Goal: Task Accomplishment & Management: Complete application form

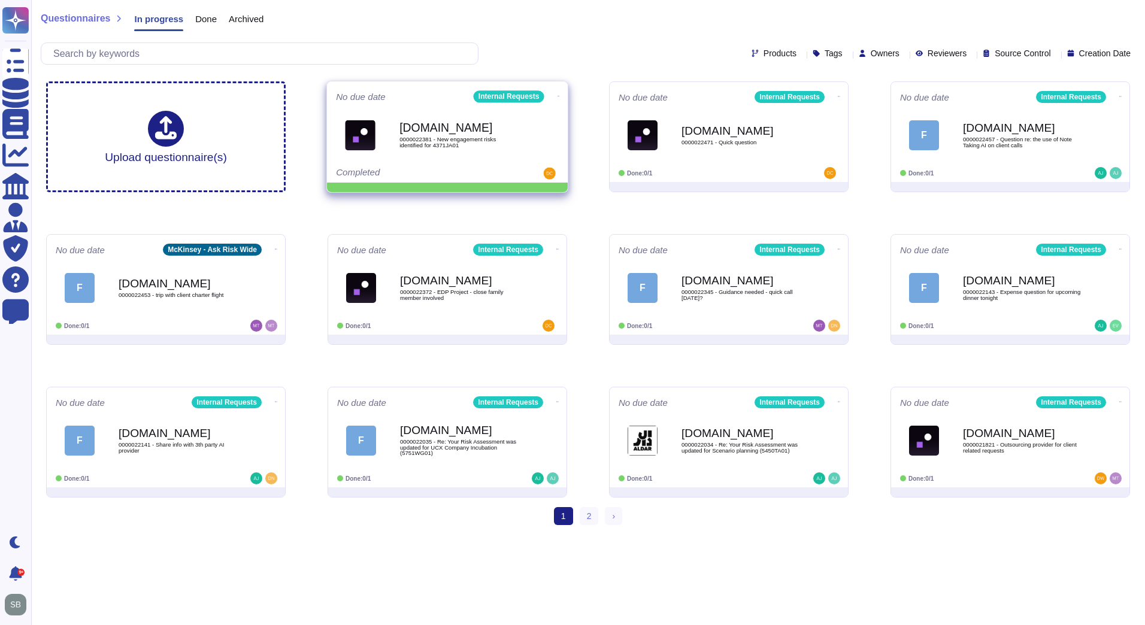
click at [558, 95] on icon at bounding box center [559, 96] width 2 height 3
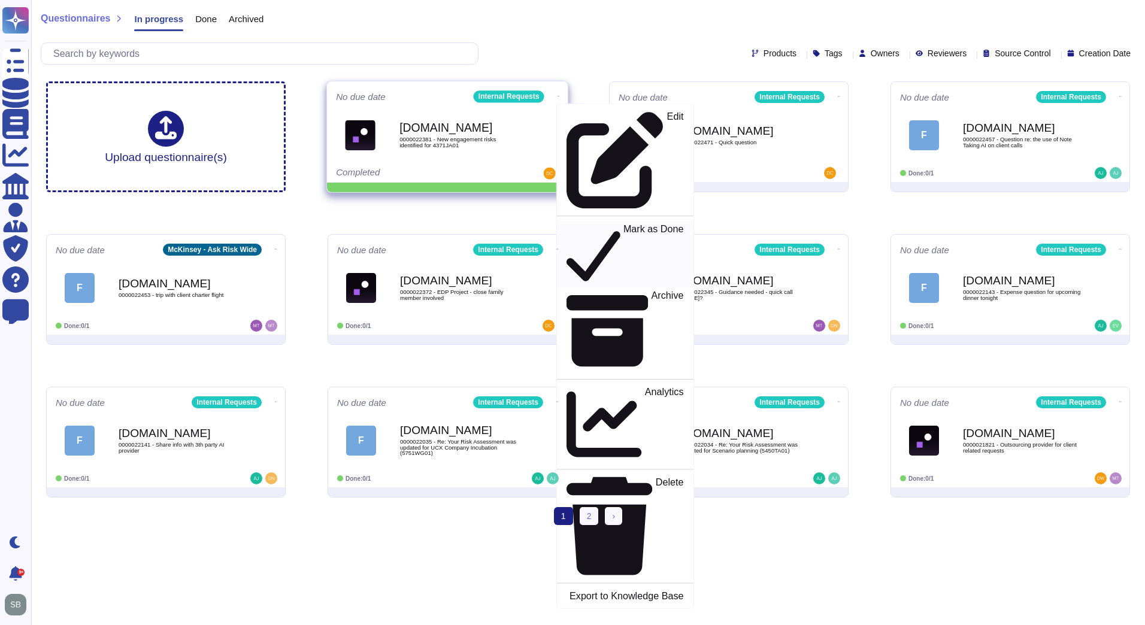
click at [624, 224] on p "Mark as Done" at bounding box center [654, 254] width 61 height 61
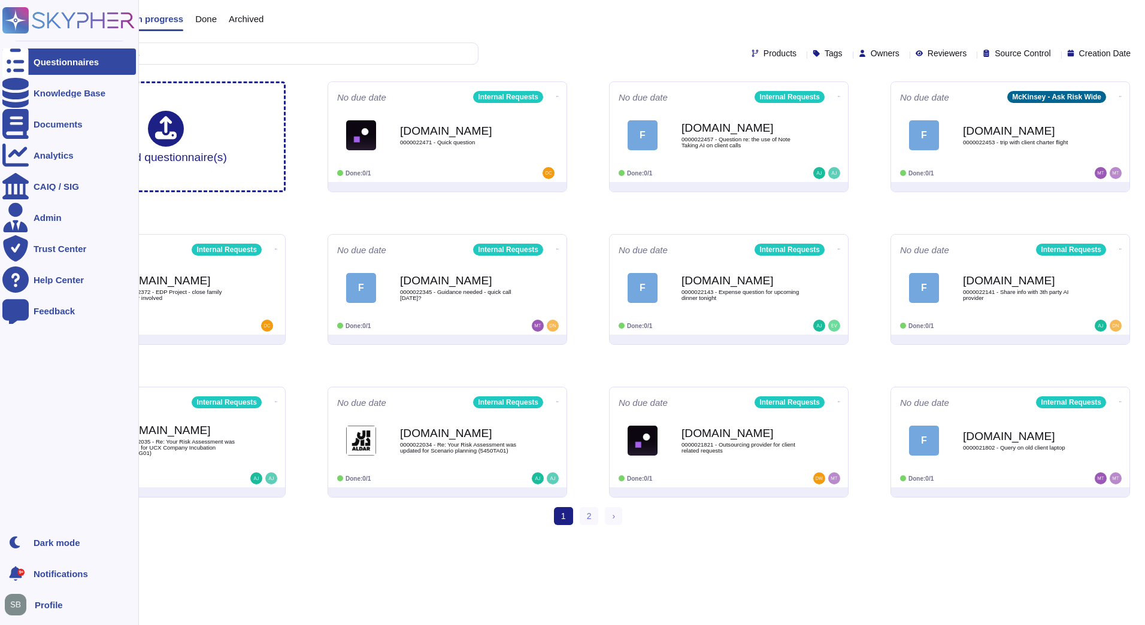
click at [60, 65] on div "Questionnaires" at bounding box center [66, 62] width 65 height 9
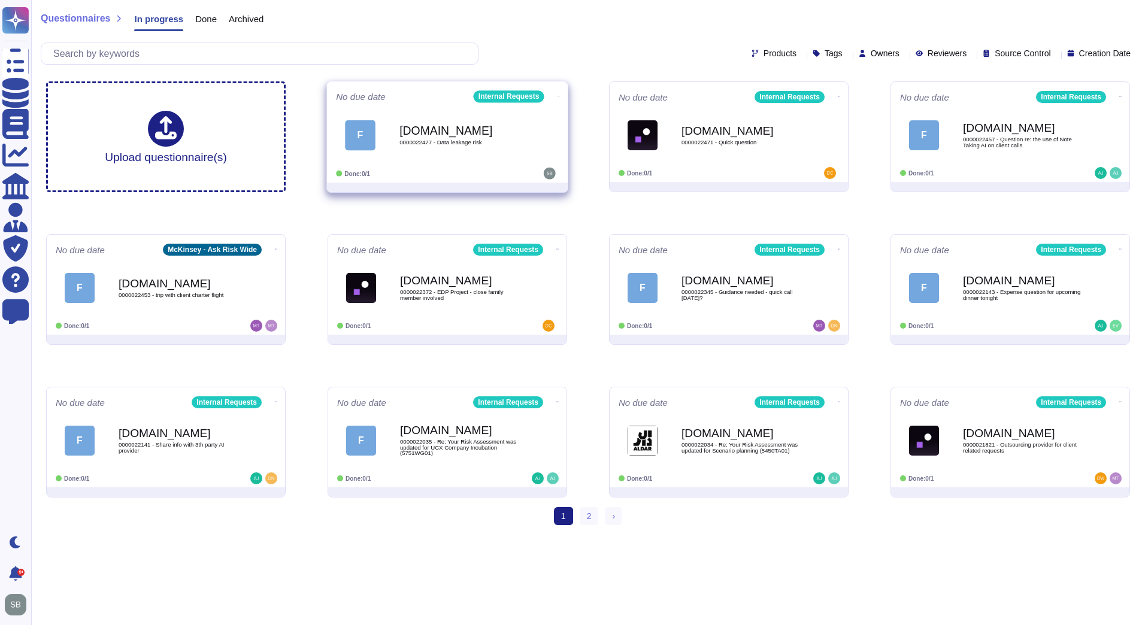
click at [449, 149] on div "[DOMAIN_NAME] 0000022477 - Data leakage risk" at bounding box center [460, 135] width 121 height 49
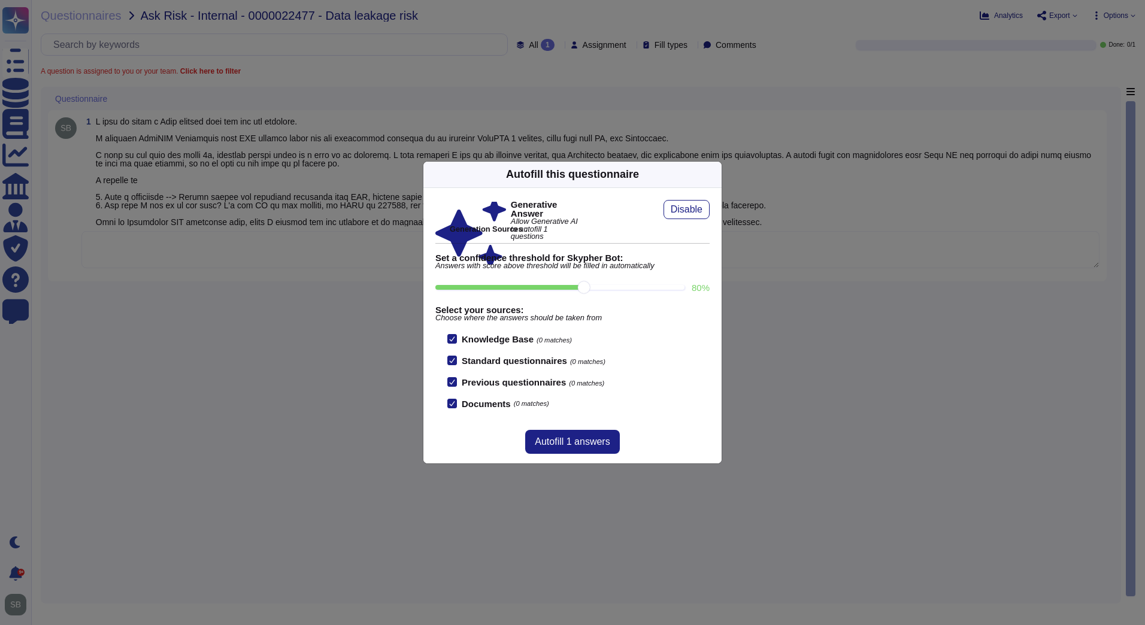
click at [715, 213] on icon at bounding box center [830, 328] width 230 height 230
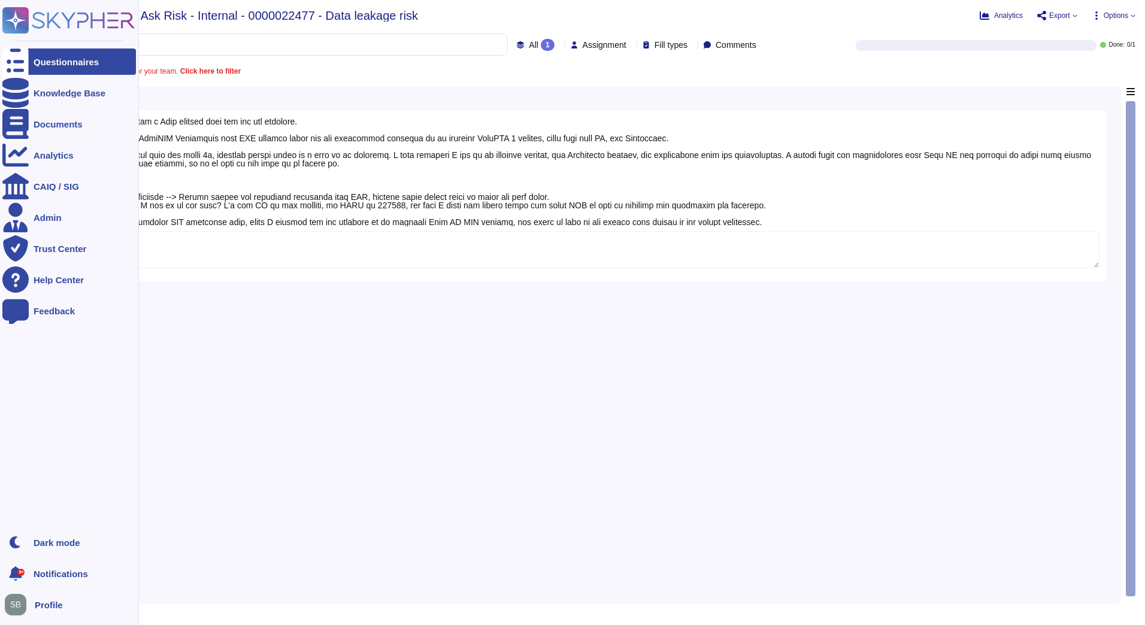
click at [49, 61] on div "Questionnaires" at bounding box center [66, 62] width 65 height 9
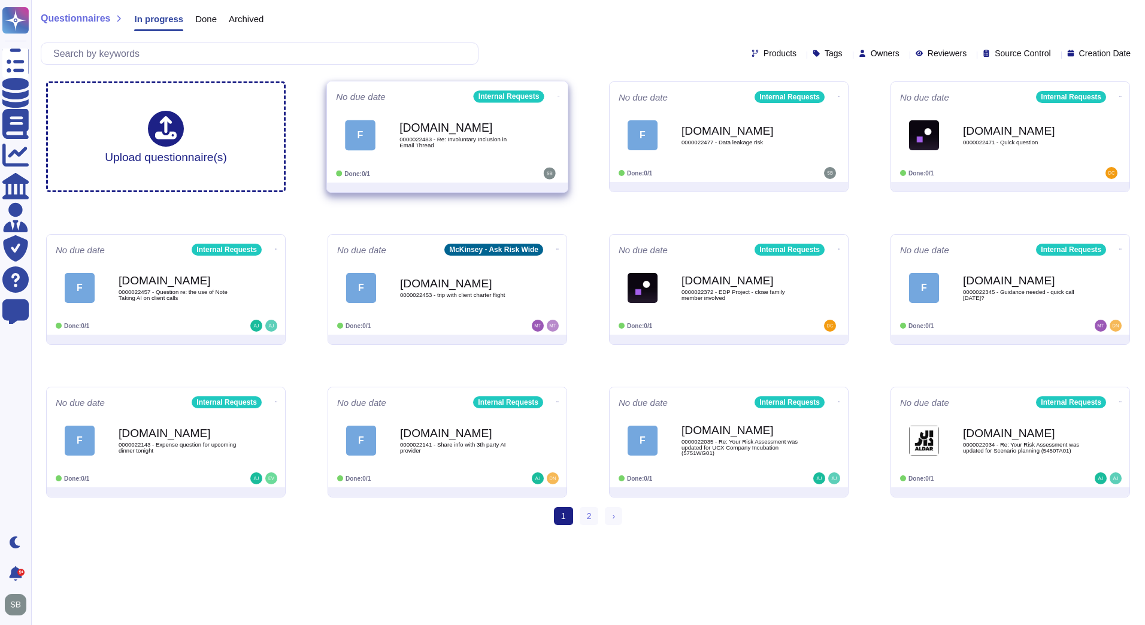
click at [437, 138] on span "0000022483 - Re: Involuntary Inclusion in Email Thread" at bounding box center [460, 142] width 121 height 11
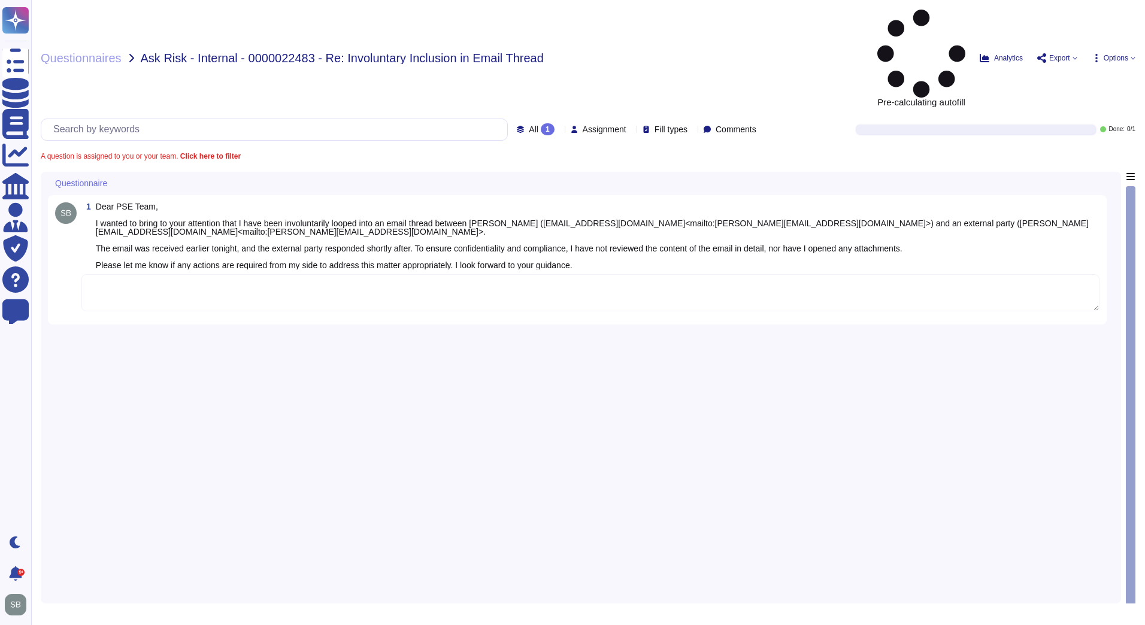
click at [225, 274] on textarea at bounding box center [590, 292] width 1018 height 37
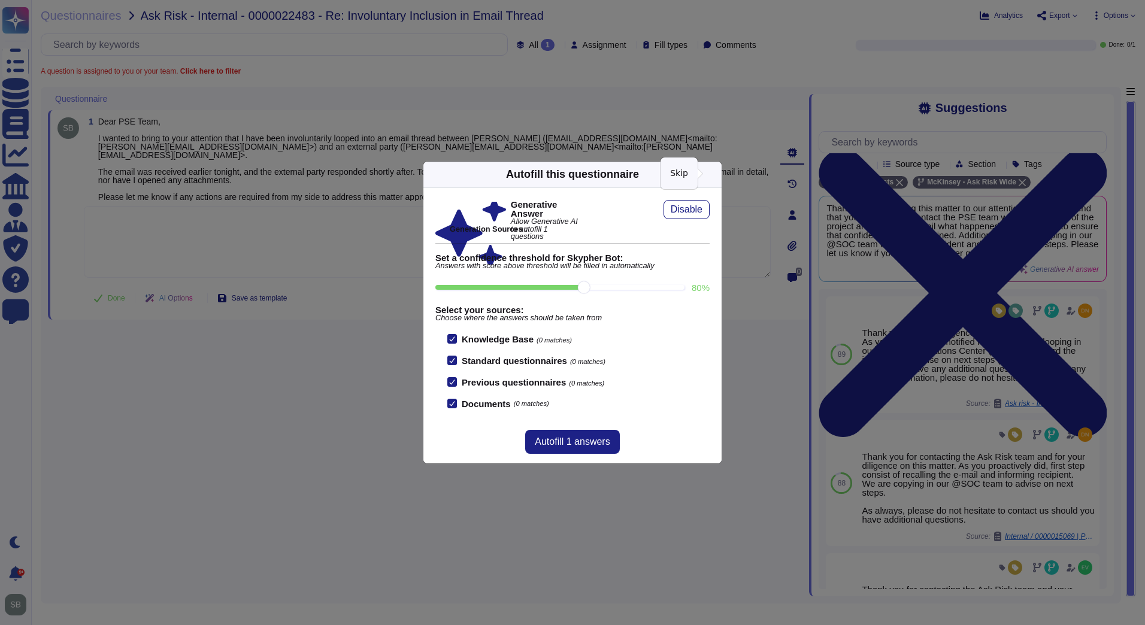
click at [715, 174] on icon at bounding box center [715, 174] width 0 height 0
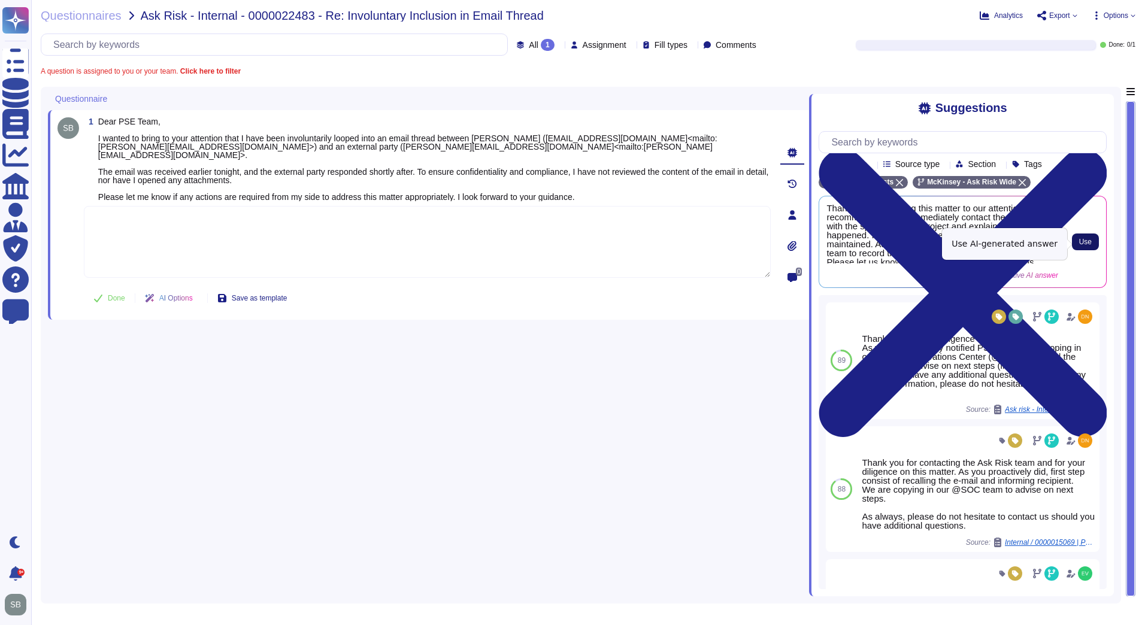
click at [1092, 246] on span "Use" at bounding box center [1086, 241] width 13 height 7
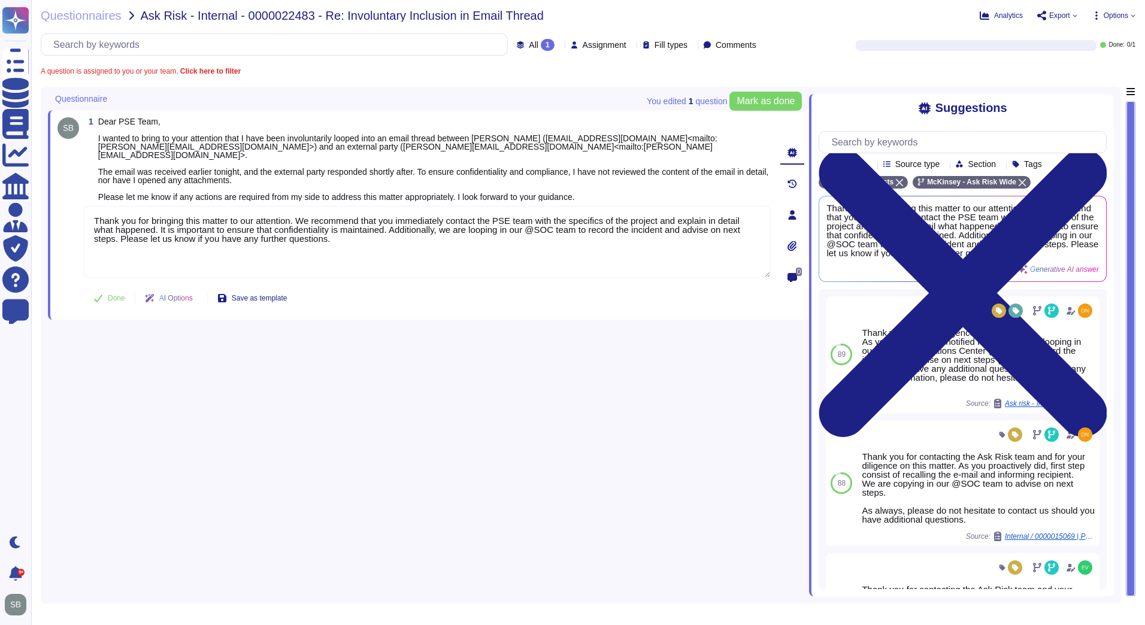
drag, startPoint x: 442, startPoint y: 223, endPoint x: 64, endPoint y: 207, distance: 378.4
click at [64, 208] on div "1 Dear PSE Team, I wanted to bring to your attention that I have been involunta…" at bounding box center [414, 214] width 713 height 195
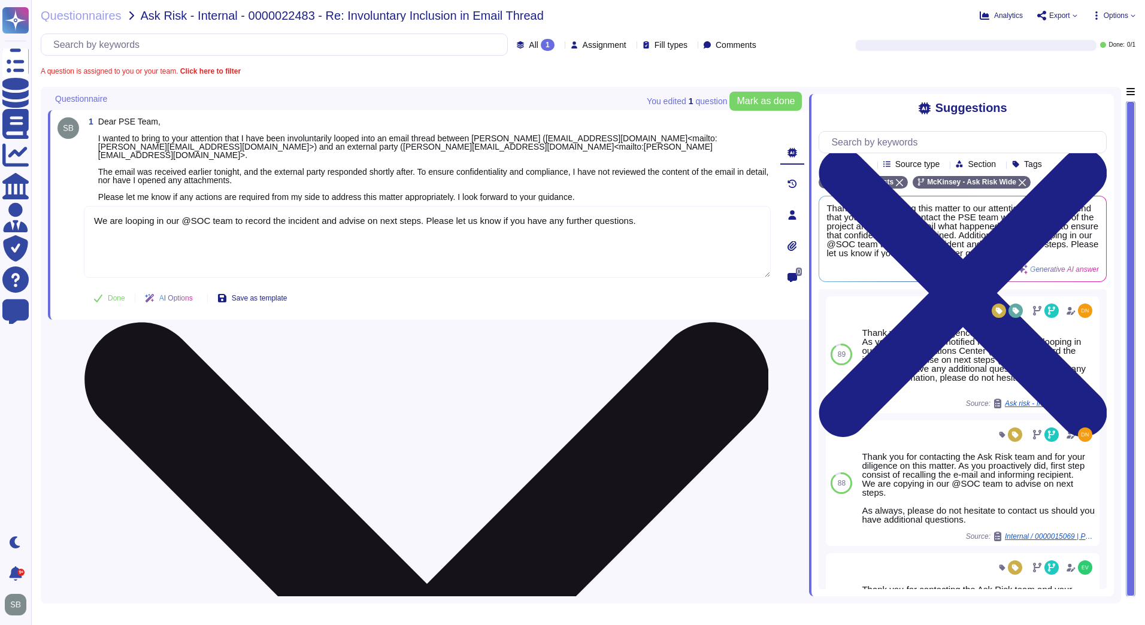
drag, startPoint x: 640, startPoint y: 210, endPoint x: 422, endPoint y: 212, distance: 218.7
click at [422, 212] on textarea "We are looping in our @SOC team to record the incident and advise on next steps…" at bounding box center [427, 242] width 687 height 72
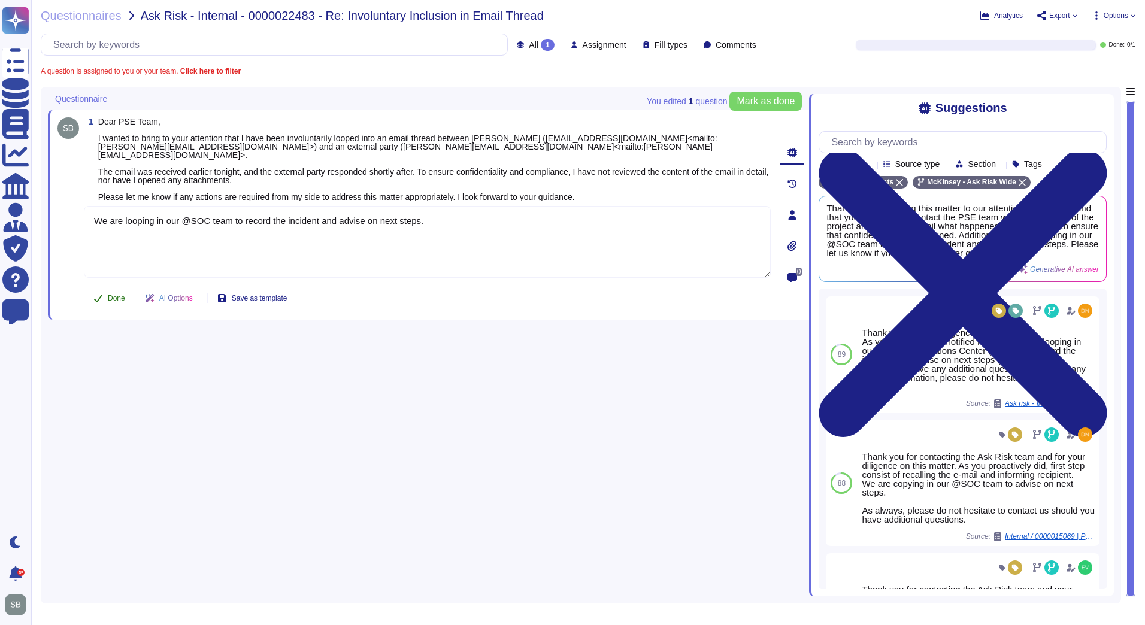
click at [116, 289] on button "Done" at bounding box center [109, 298] width 51 height 24
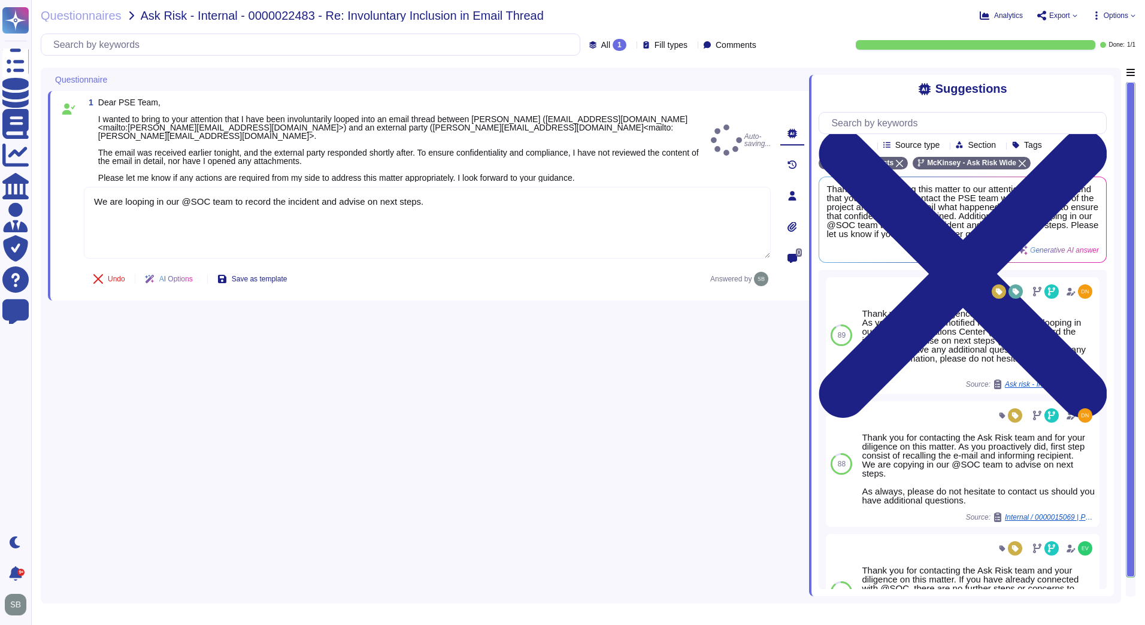
type textarea "We are looping in our @SOC team to record the incident and advise on next steps."
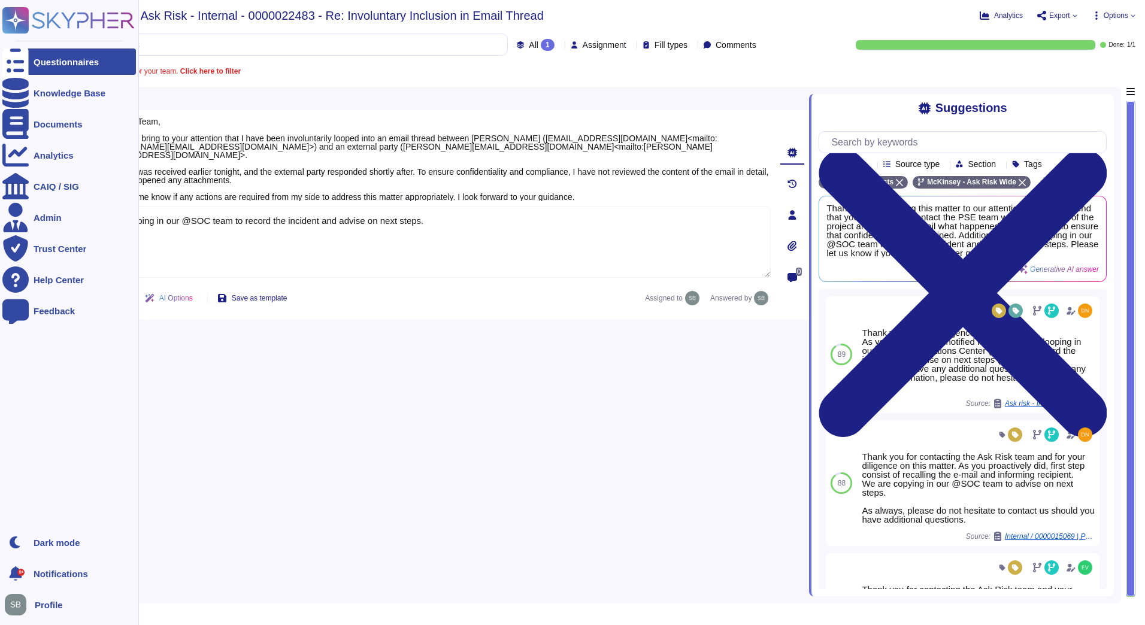
click at [45, 61] on div "Questionnaires" at bounding box center [66, 62] width 65 height 9
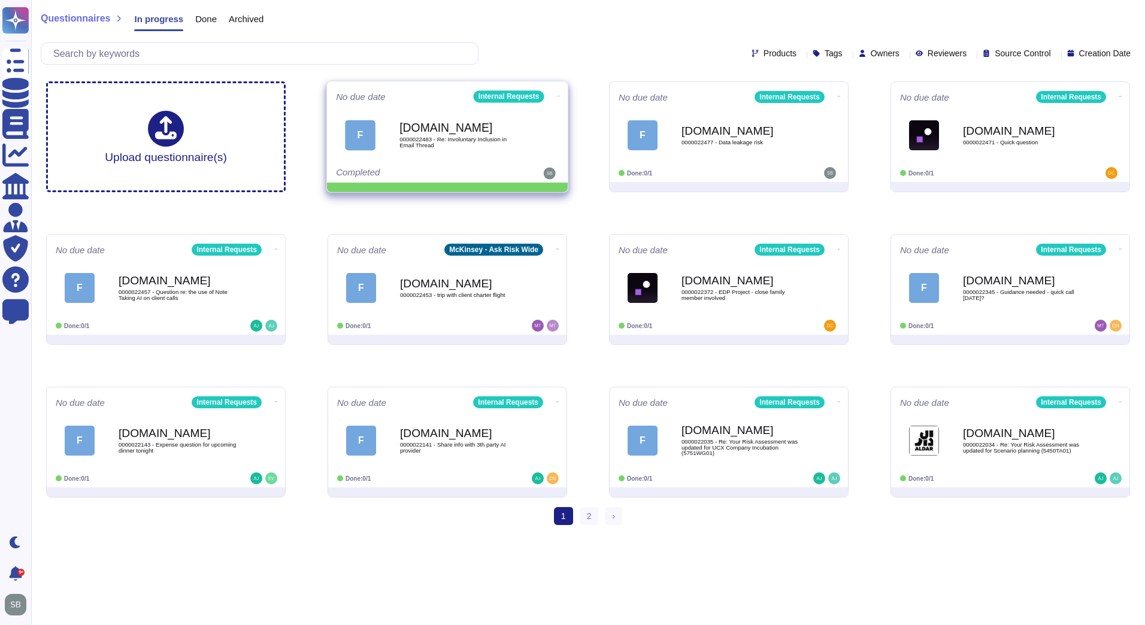
click at [558, 96] on icon at bounding box center [559, 96] width 2 height 3
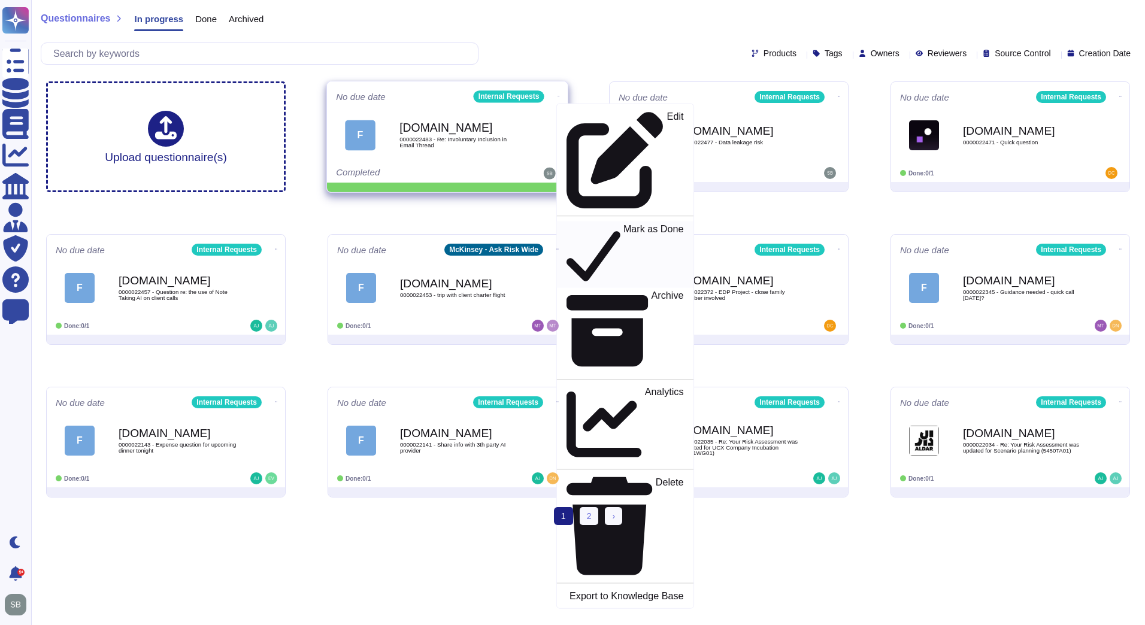
click at [567, 223] on icon at bounding box center [594, 254] width 54 height 62
